Goal: Task Accomplishment & Management: Complete application form

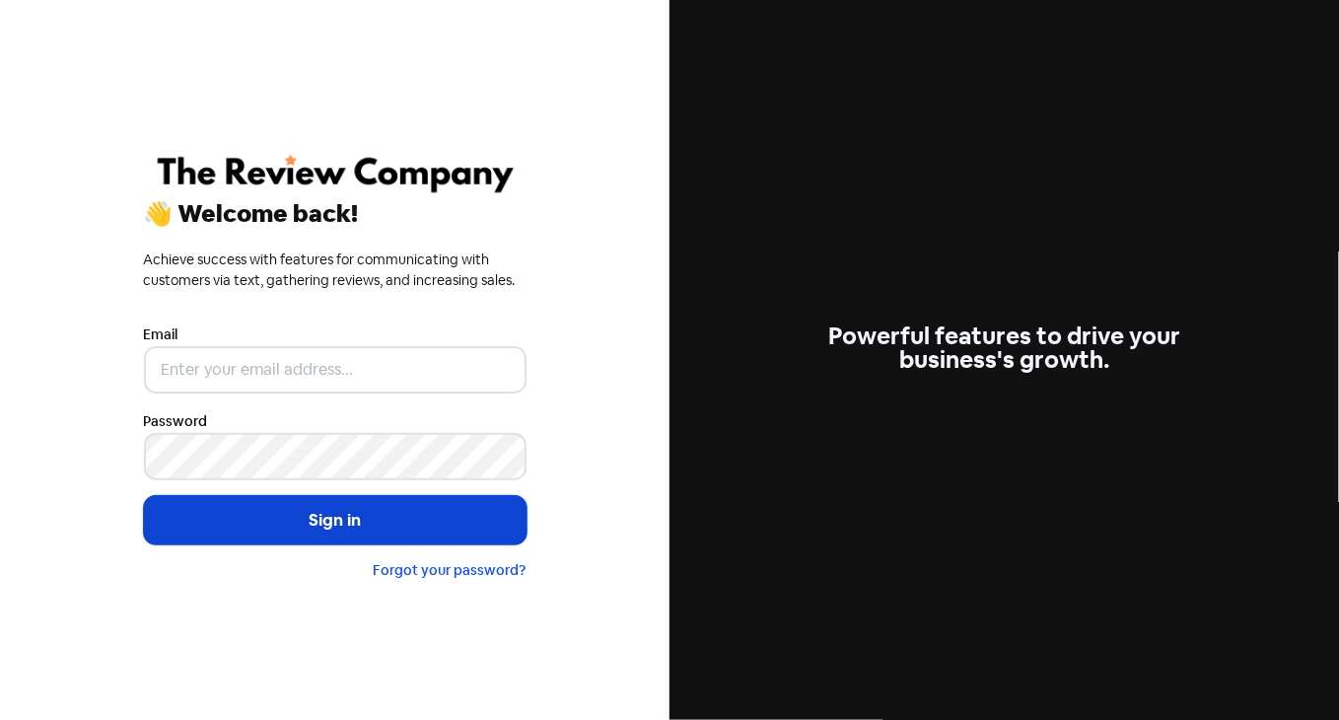
click at [427, 524] on button "Sign in" at bounding box center [335, 520] width 383 height 49
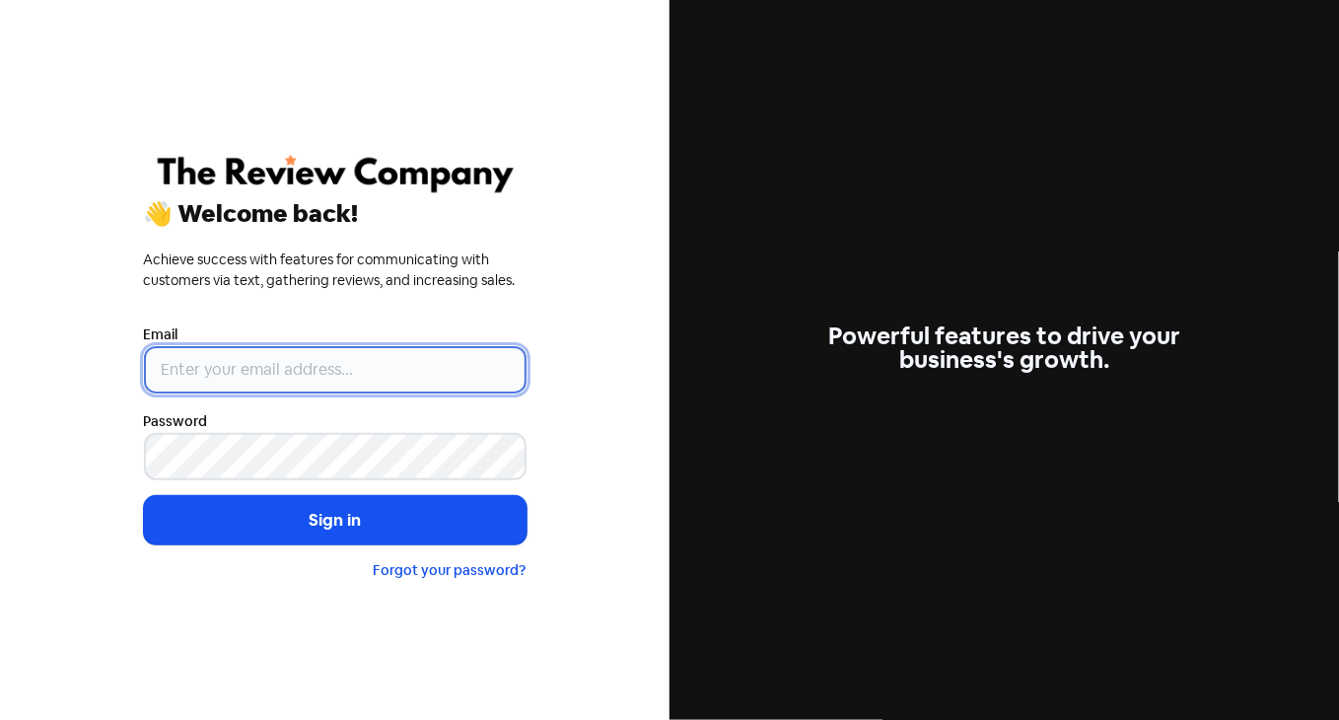
type input "[PERSON_NAME][EMAIL_ADDRESS][DOMAIN_NAME]"
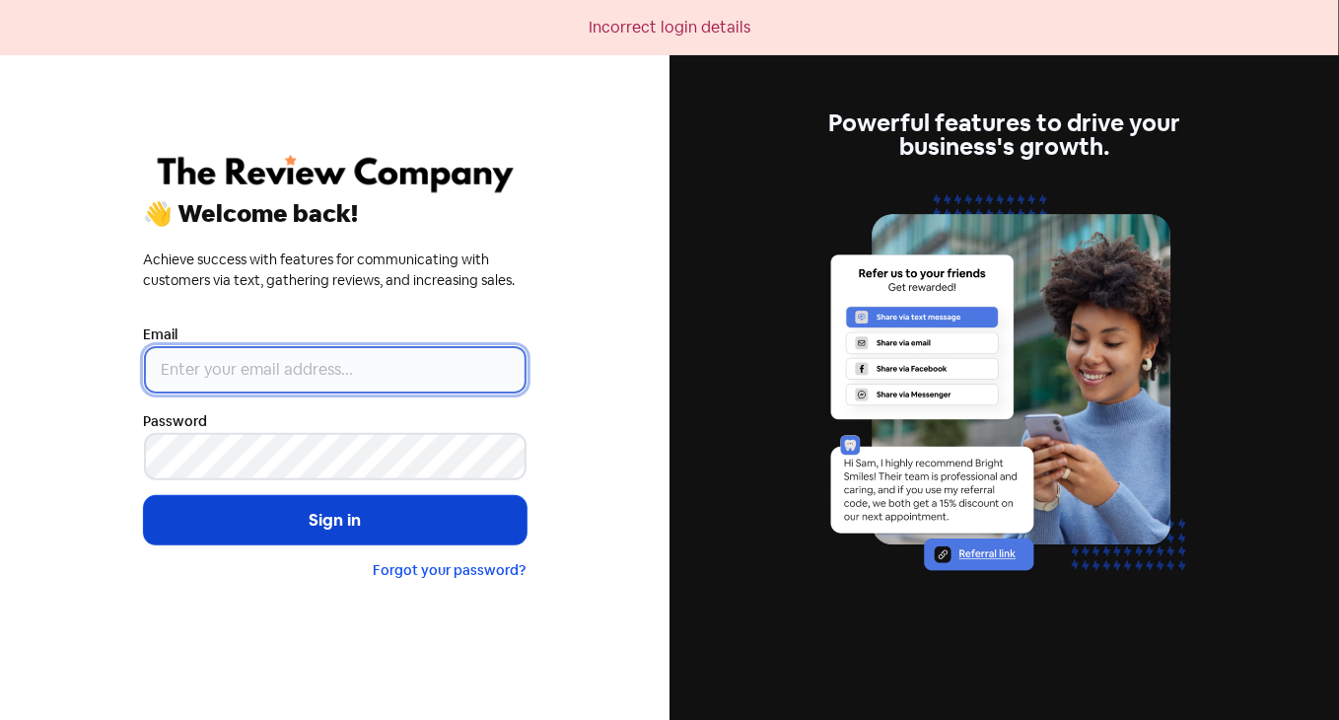
type input "[PERSON_NAME][EMAIL_ADDRESS][DOMAIN_NAME]"
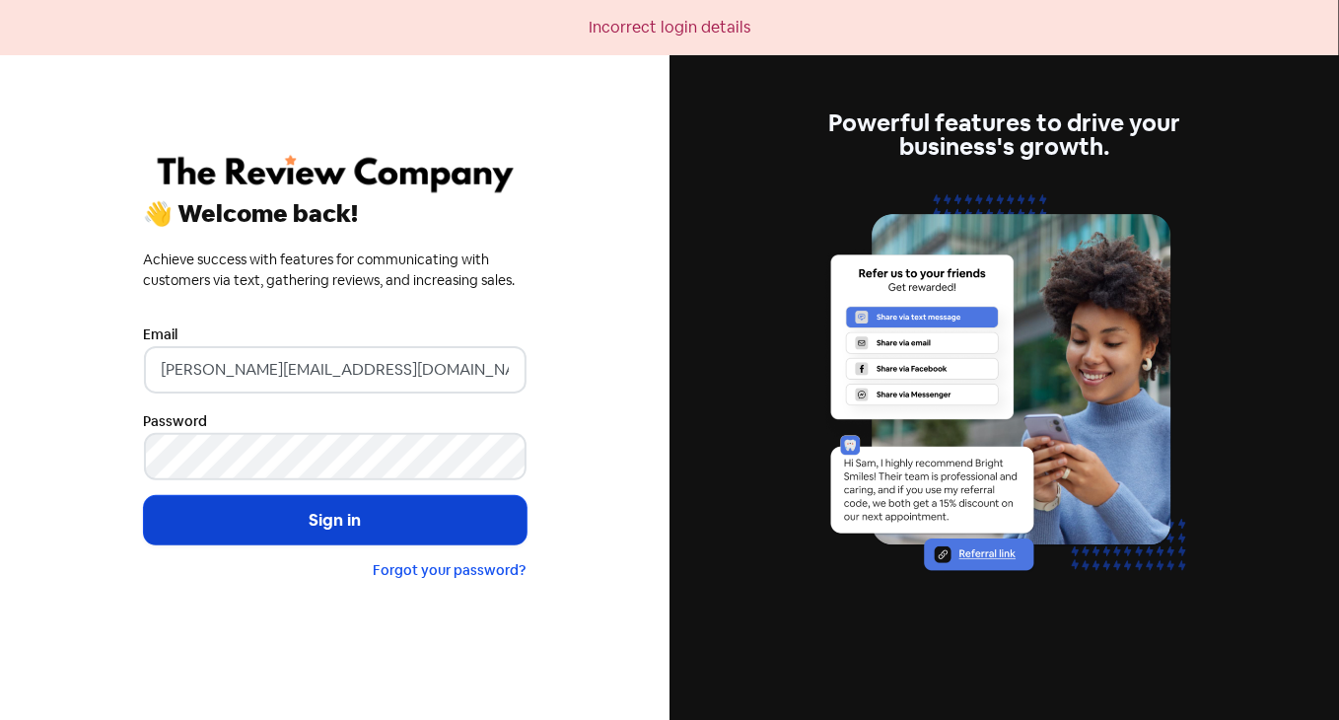
click at [361, 524] on button "Sign in" at bounding box center [335, 520] width 383 height 49
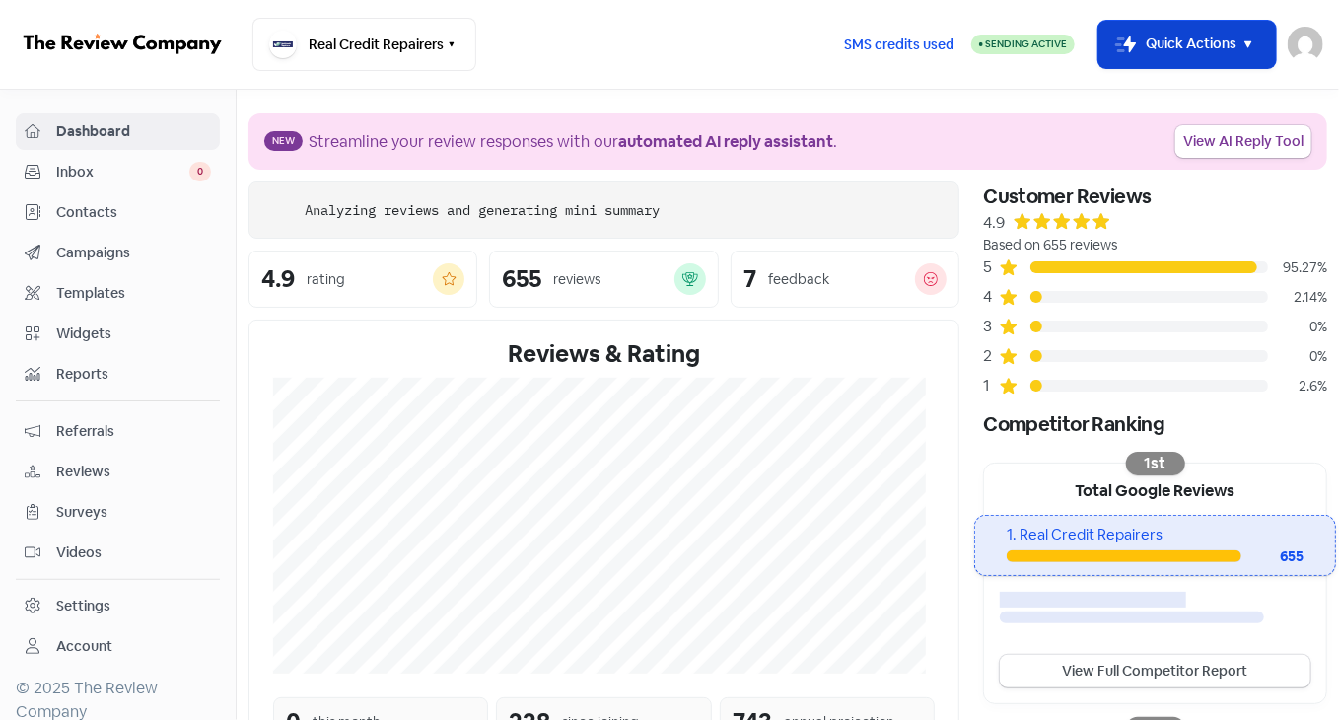
click at [1251, 45] on icon "button" at bounding box center [1249, 45] width 24 height 24
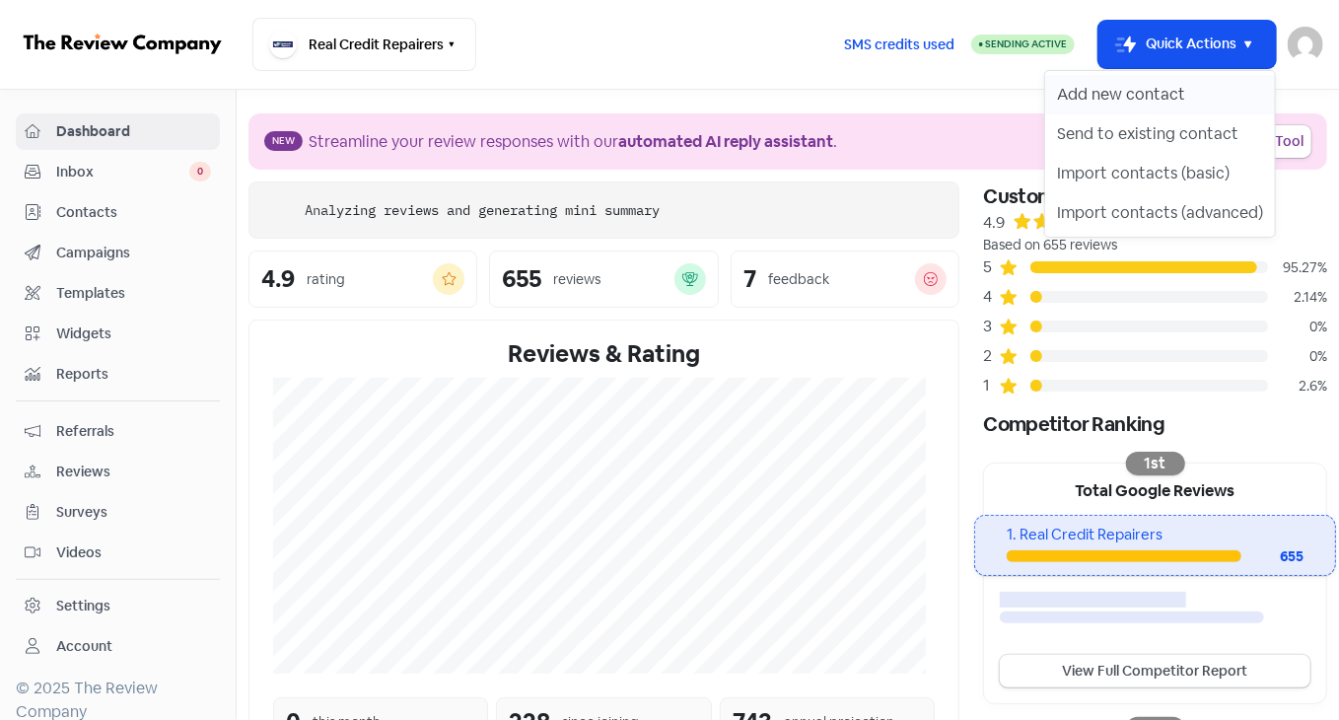
click at [1162, 100] on button "Add new contact" at bounding box center [1160, 94] width 230 height 39
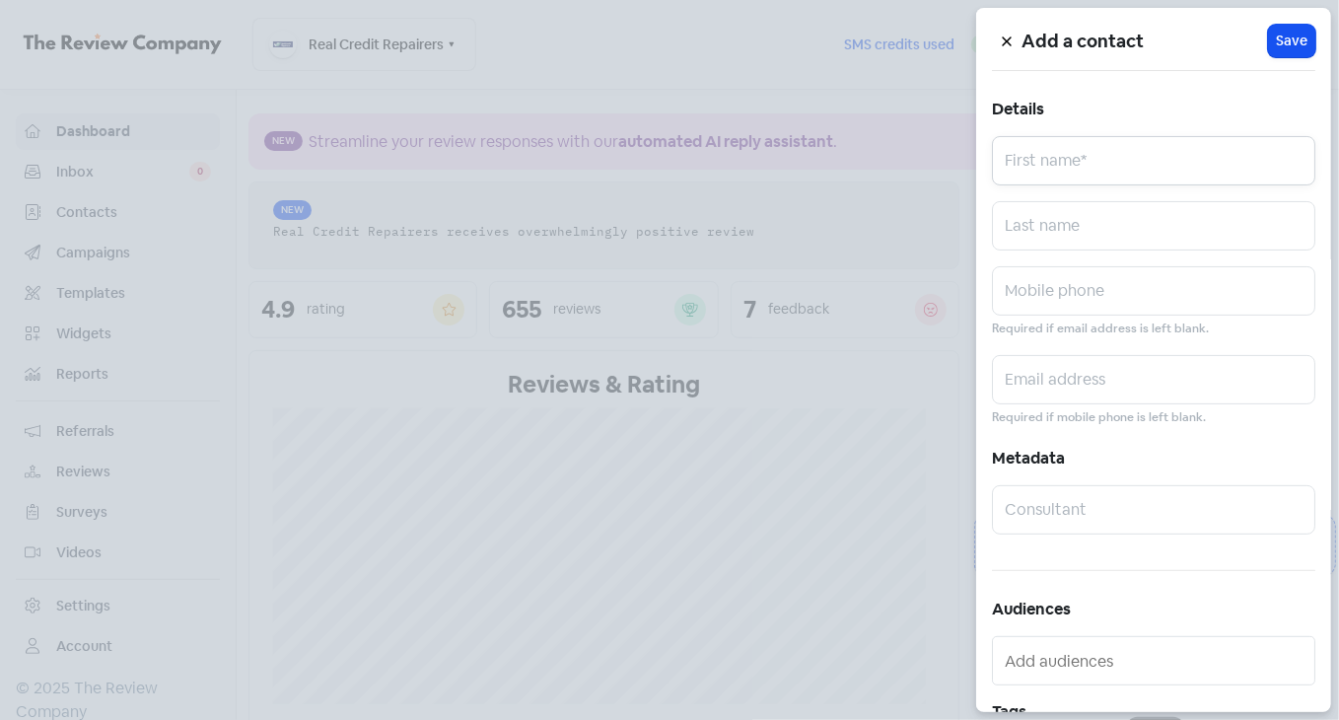
click at [1077, 161] on input "text" at bounding box center [1153, 160] width 323 height 49
paste input "Raymond Bellert"
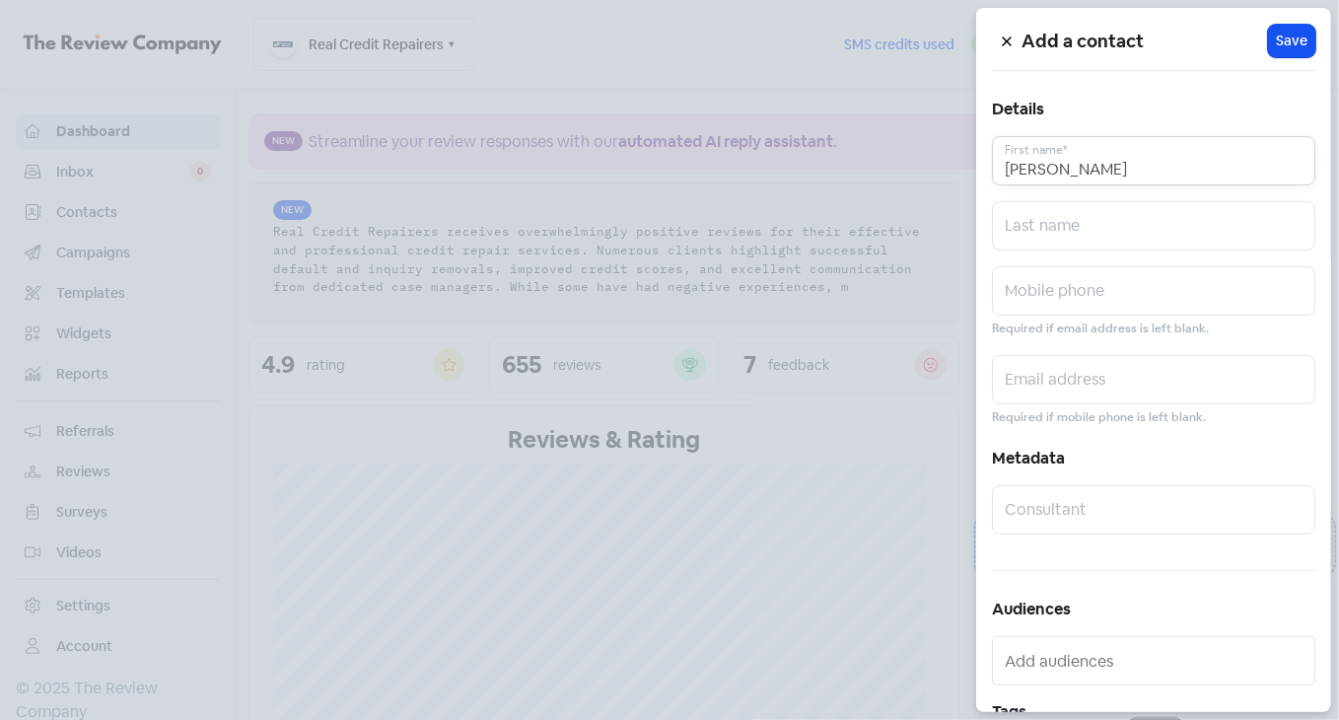
drag, startPoint x: 1073, startPoint y: 164, endPoint x: 1152, endPoint y: 171, distance: 79.2
click at [1152, 171] on input "Raymond Bellert" at bounding box center [1153, 160] width 323 height 49
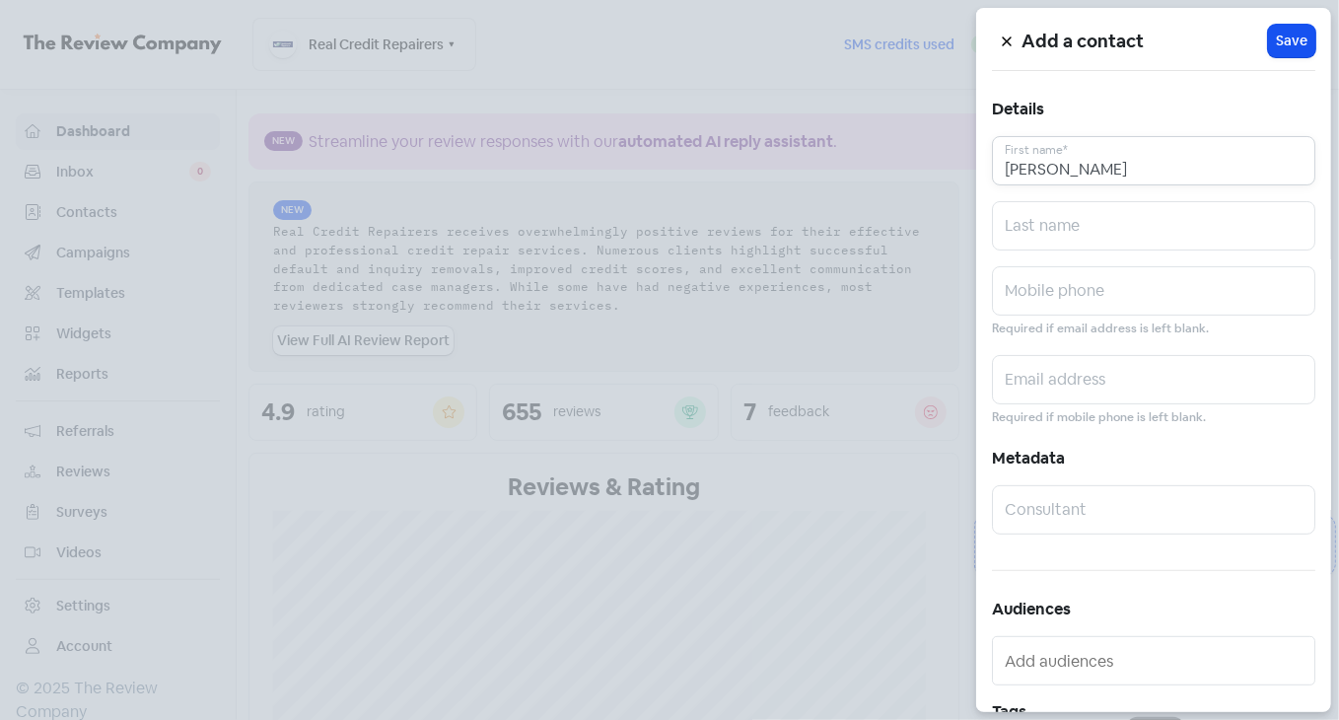
type input "Raymond"
click at [1057, 232] on input "text" at bounding box center [1153, 225] width 323 height 49
paste input "Bellert"
type input "Bellert"
click at [1002, 293] on input "text" at bounding box center [1153, 290] width 323 height 49
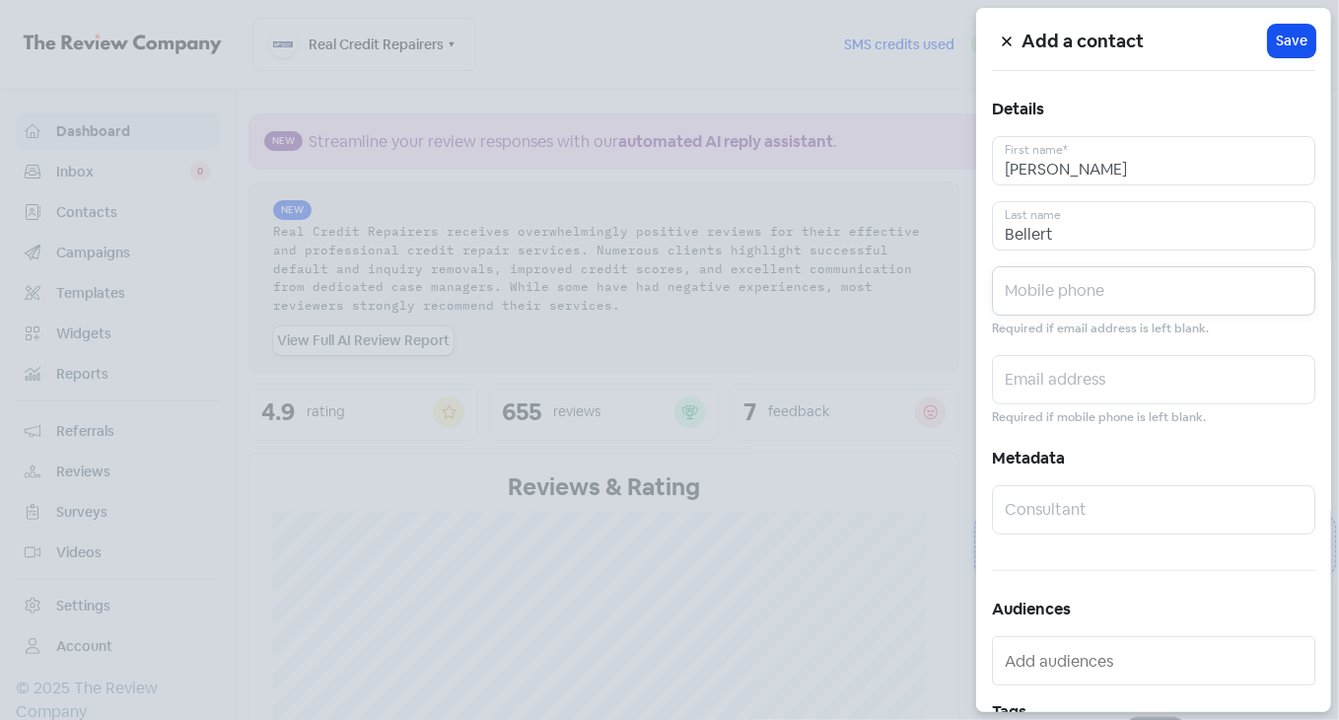
paste input "0418376859"
type input "0418376859"
click at [1075, 382] on input "text" at bounding box center [1153, 379] width 323 height 49
paste input "kasseydaniels@hotmail.com"
type input "kasseydaniels@hotmail.com"
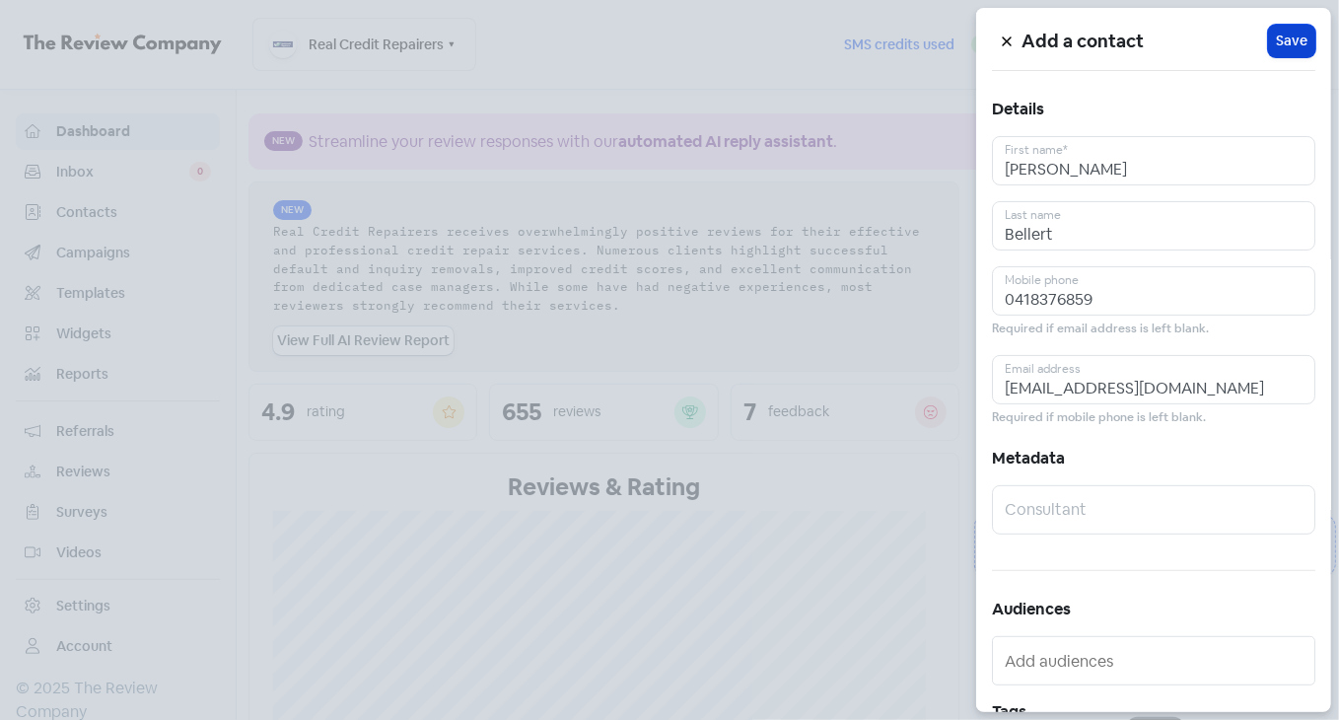
click at [1282, 40] on span "Save" at bounding box center [1292, 41] width 32 height 21
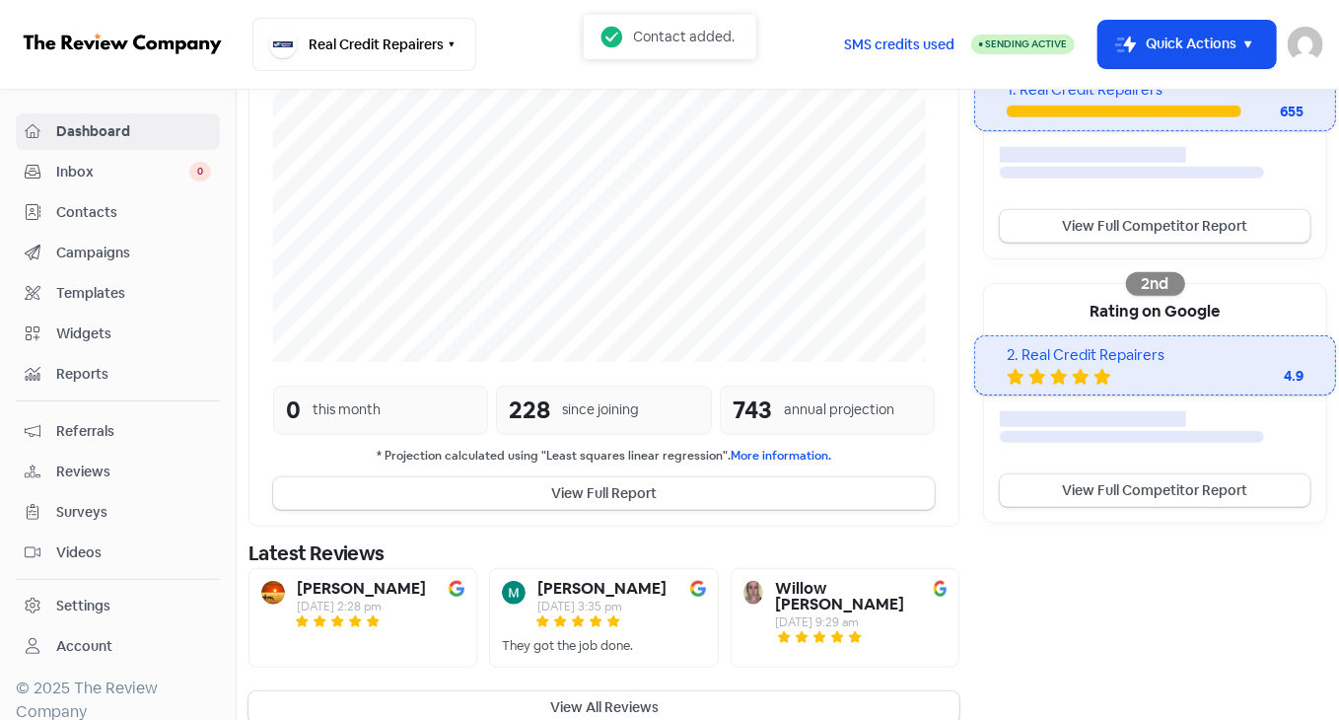
scroll to position [469, 0]
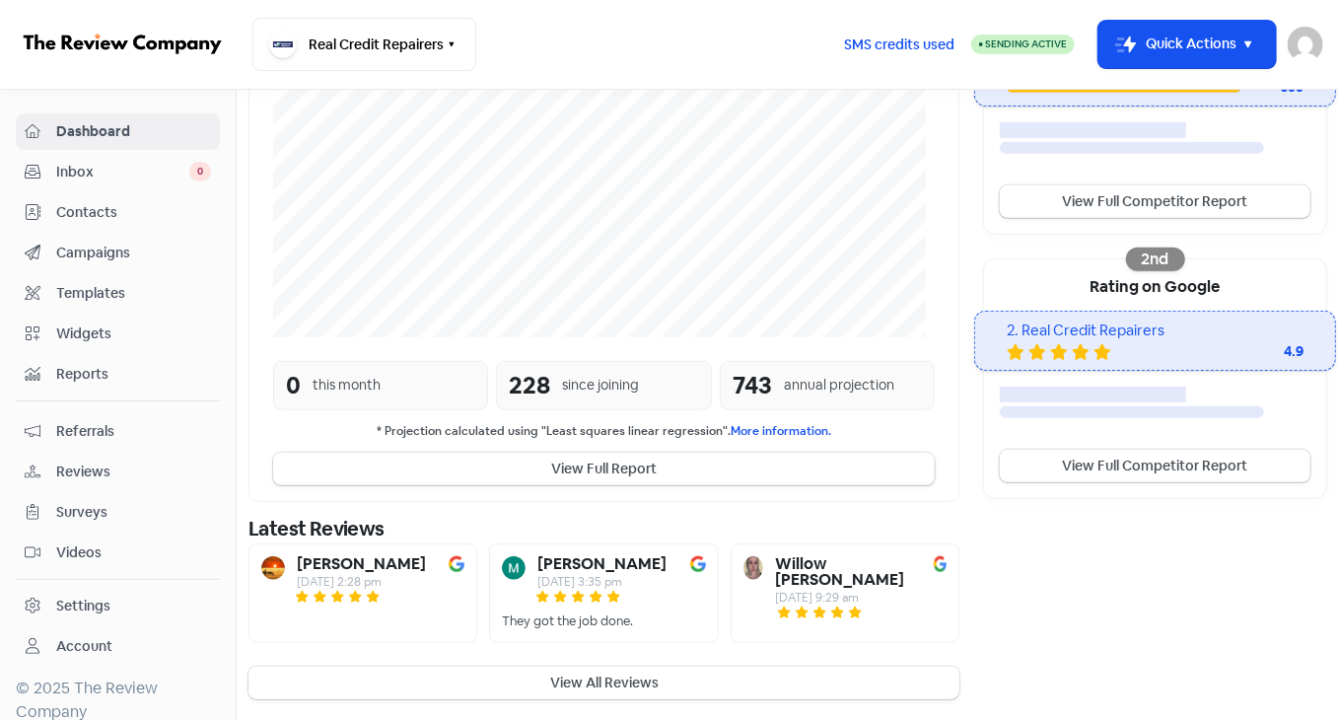
click at [525, 674] on button "View All Reviews" at bounding box center [603, 683] width 711 height 33
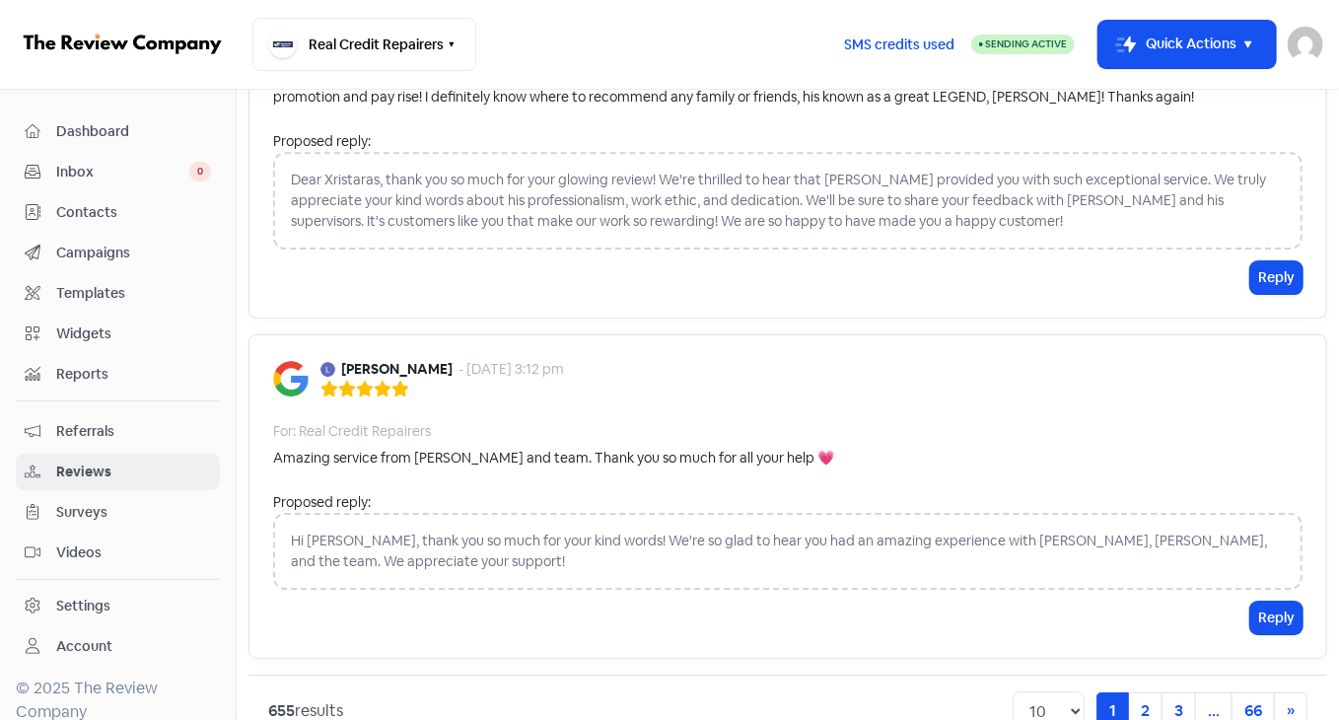
scroll to position [2836, 0]
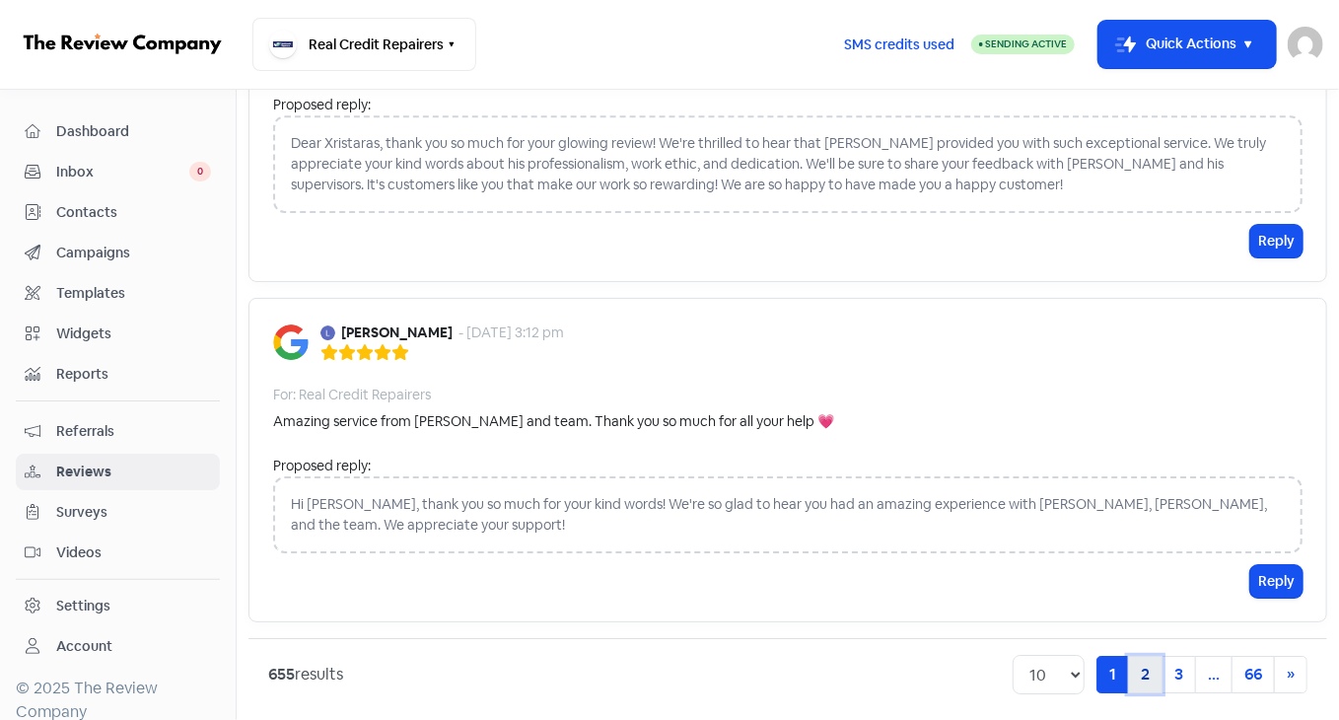
click at [1128, 660] on link "2" at bounding box center [1145, 674] width 35 height 37
